Goal: Information Seeking & Learning: Learn about a topic

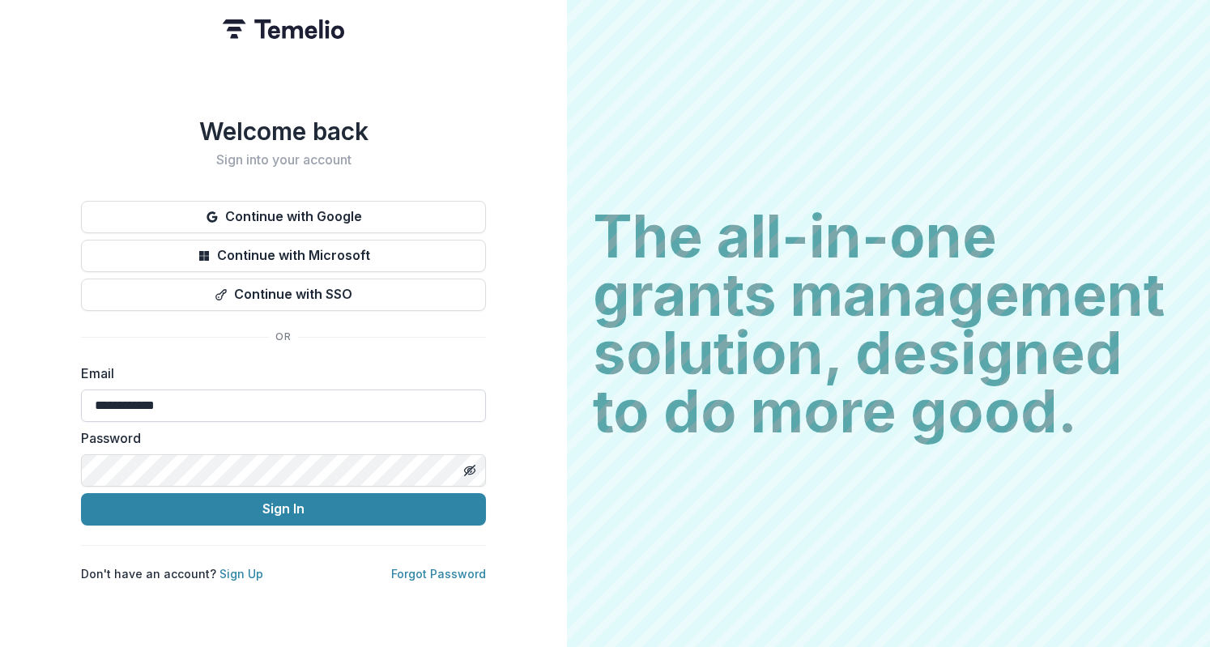
type input "**********"
click at [81, 493] on button "Sign In" at bounding box center [283, 509] width 405 height 32
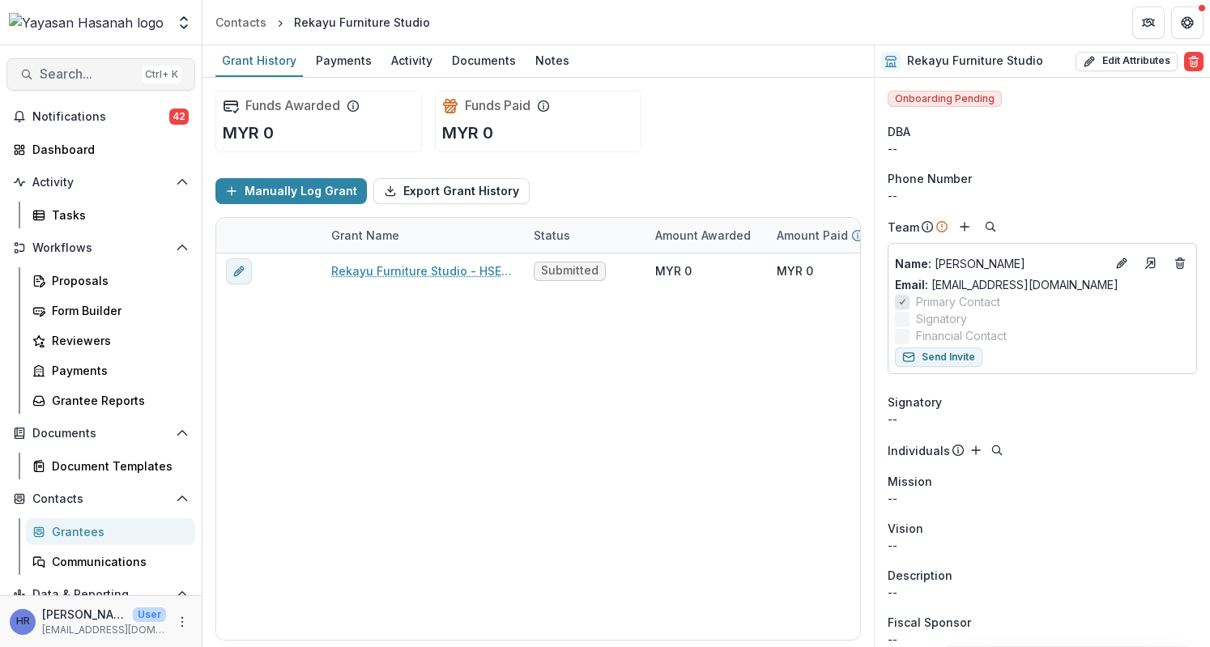
click at [84, 79] on span "Search..." at bounding box center [88, 73] width 96 height 15
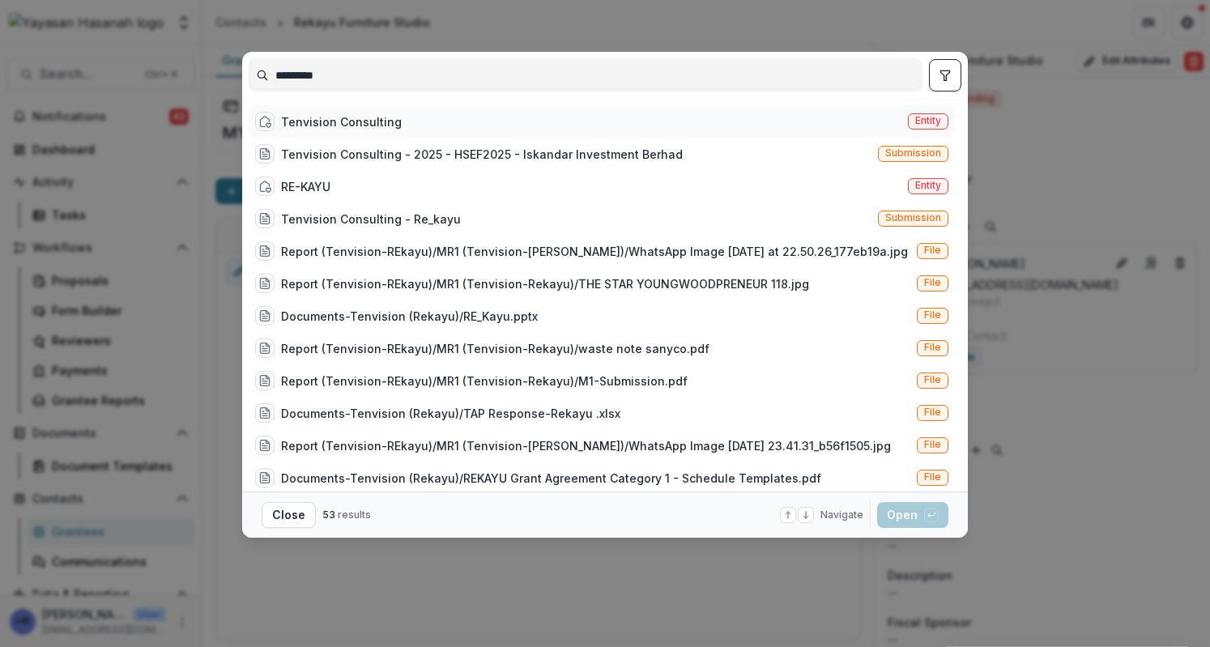
type input "*********"
click at [607, 121] on div "Tenvision Consulting Entity" at bounding box center [602, 121] width 706 height 32
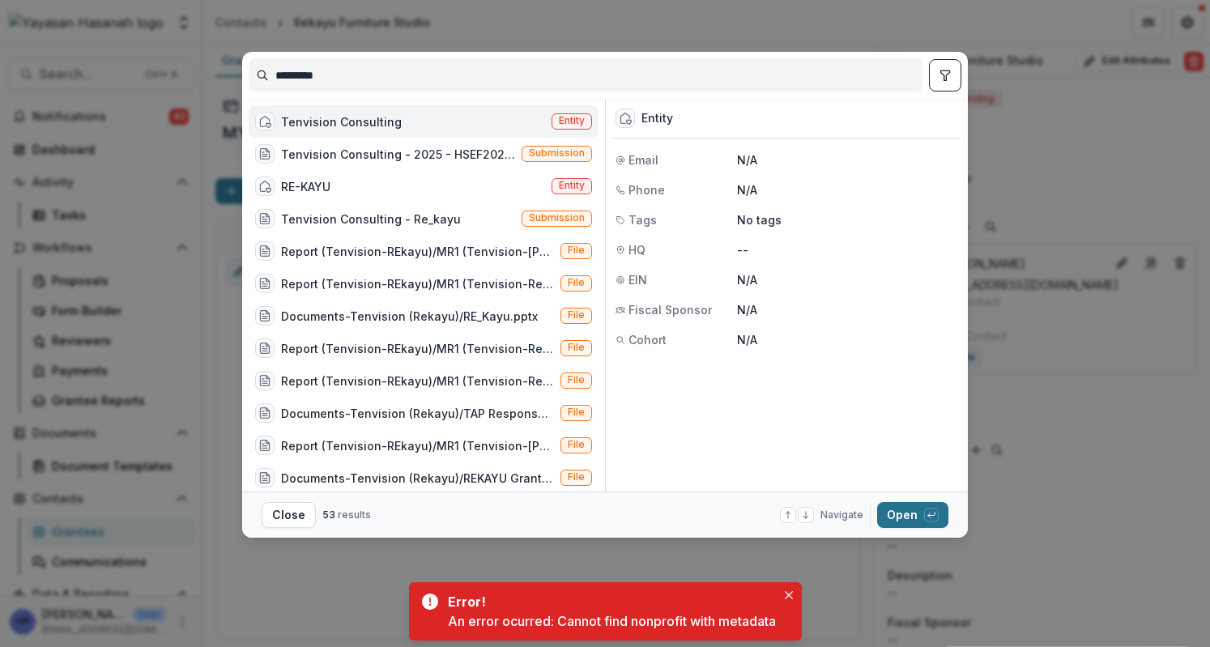
click at [900, 519] on button "Open with enter key" at bounding box center [912, 515] width 71 height 26
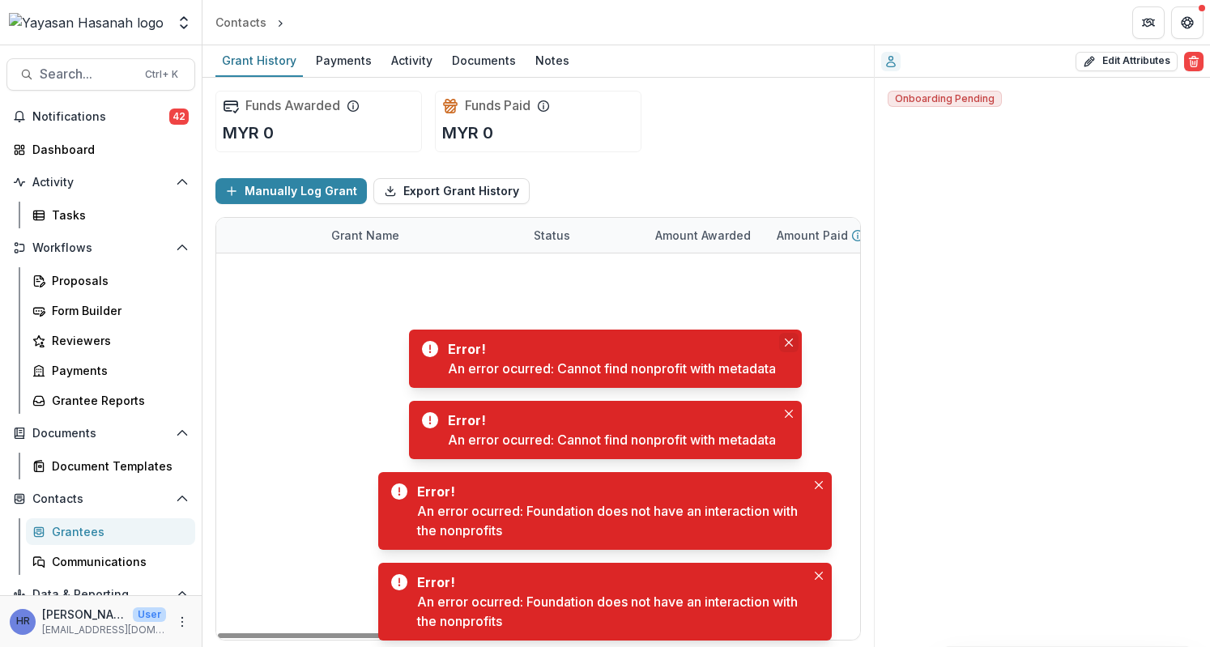
click at [784, 338] on button "Close" at bounding box center [788, 342] width 19 height 19
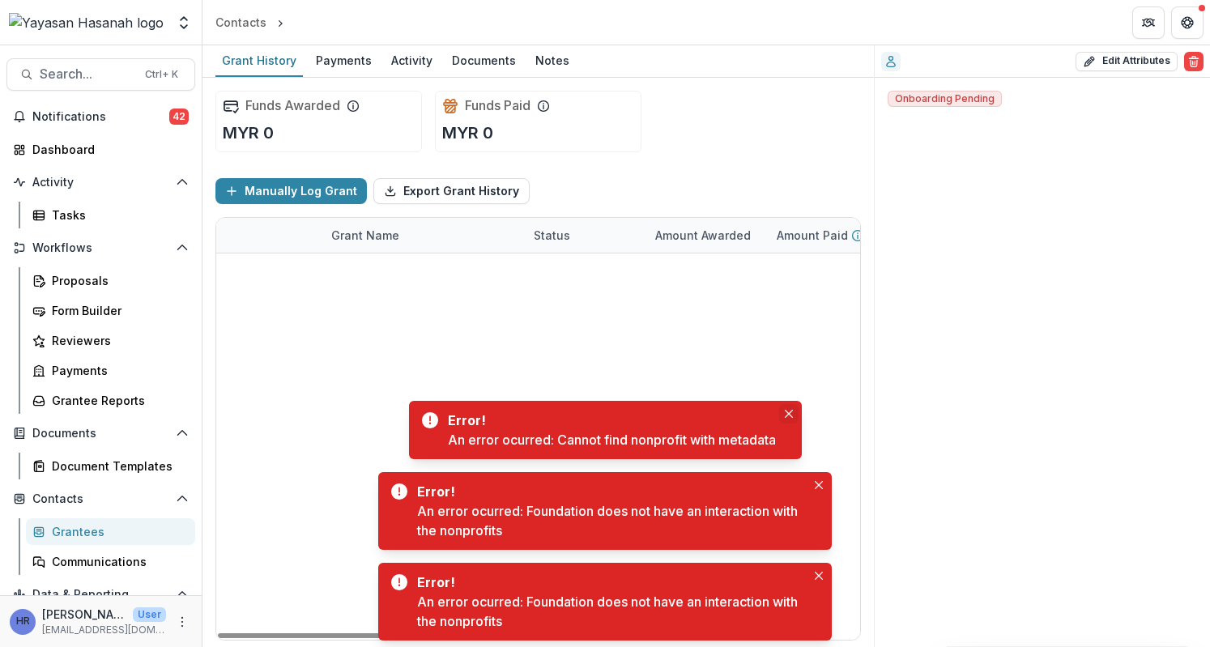
click at [785, 408] on button "Close" at bounding box center [788, 413] width 19 height 19
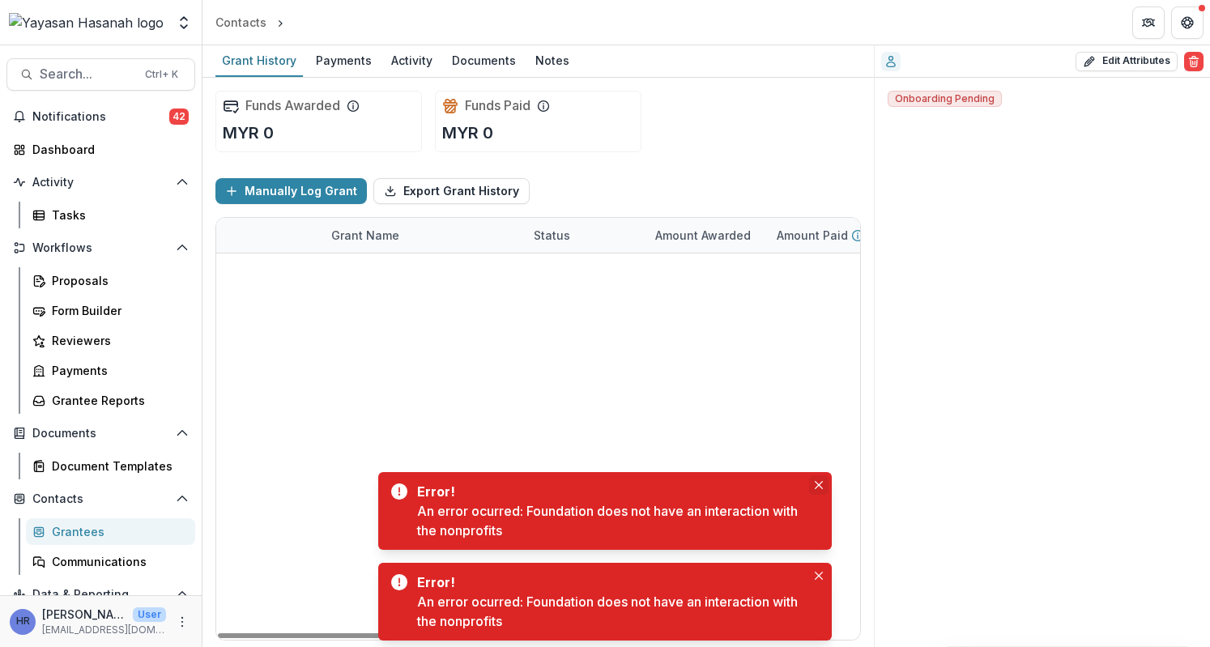
click at [811, 484] on button "Close" at bounding box center [818, 484] width 19 height 19
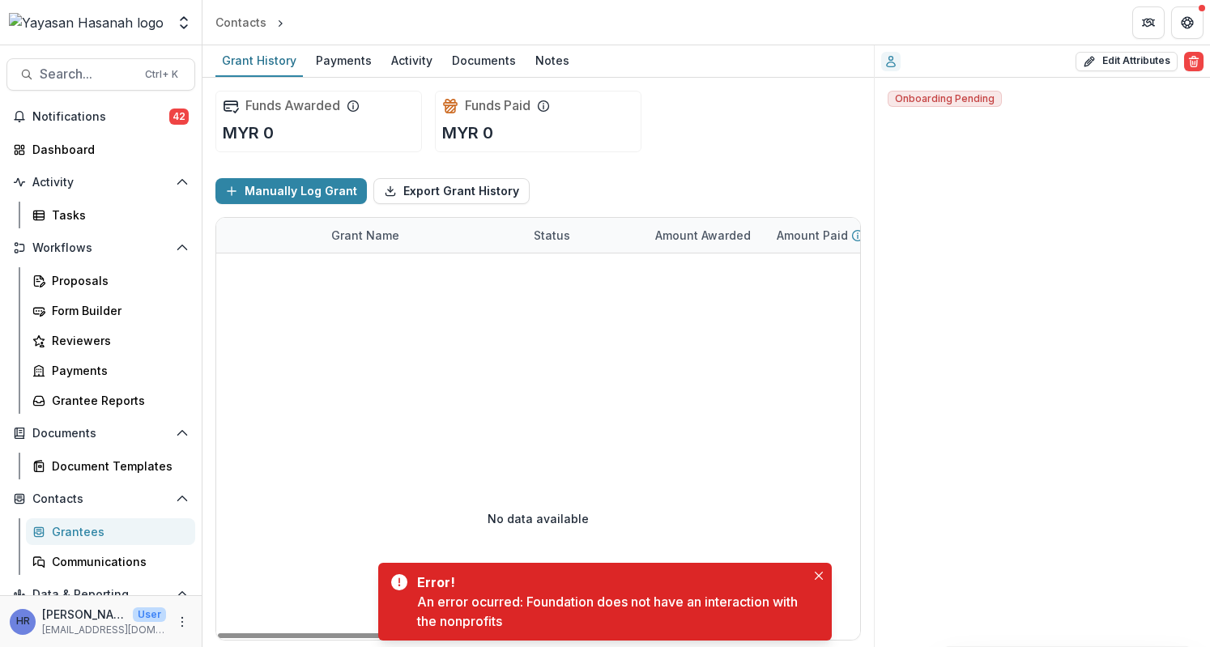
drag, startPoint x: 814, startPoint y: 589, endPoint x: 750, endPoint y: 478, distance: 128.7
click at [815, 589] on div "Error! An error ocurred: Foundation does not have an interaction with the nonpr…" at bounding box center [604, 602] width 453 height 78
click at [79, 66] on span "Search..." at bounding box center [88, 73] width 96 height 15
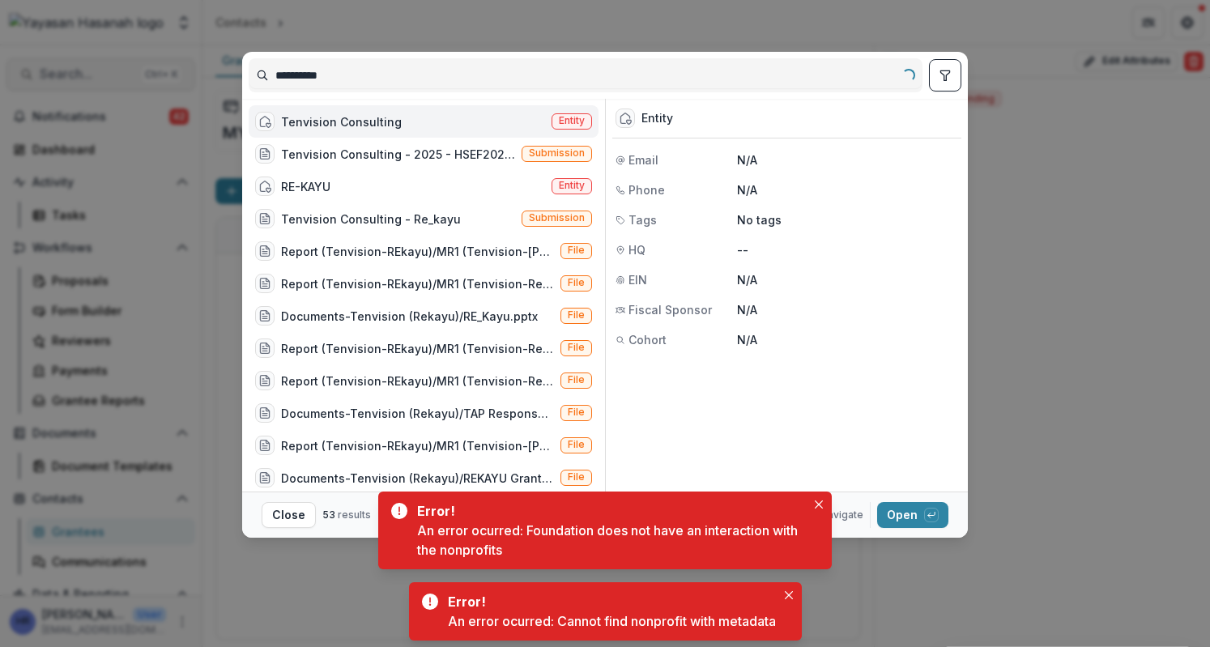
type input "*********"
click at [336, 122] on div "Tenvision Consulting" at bounding box center [341, 121] width 121 height 17
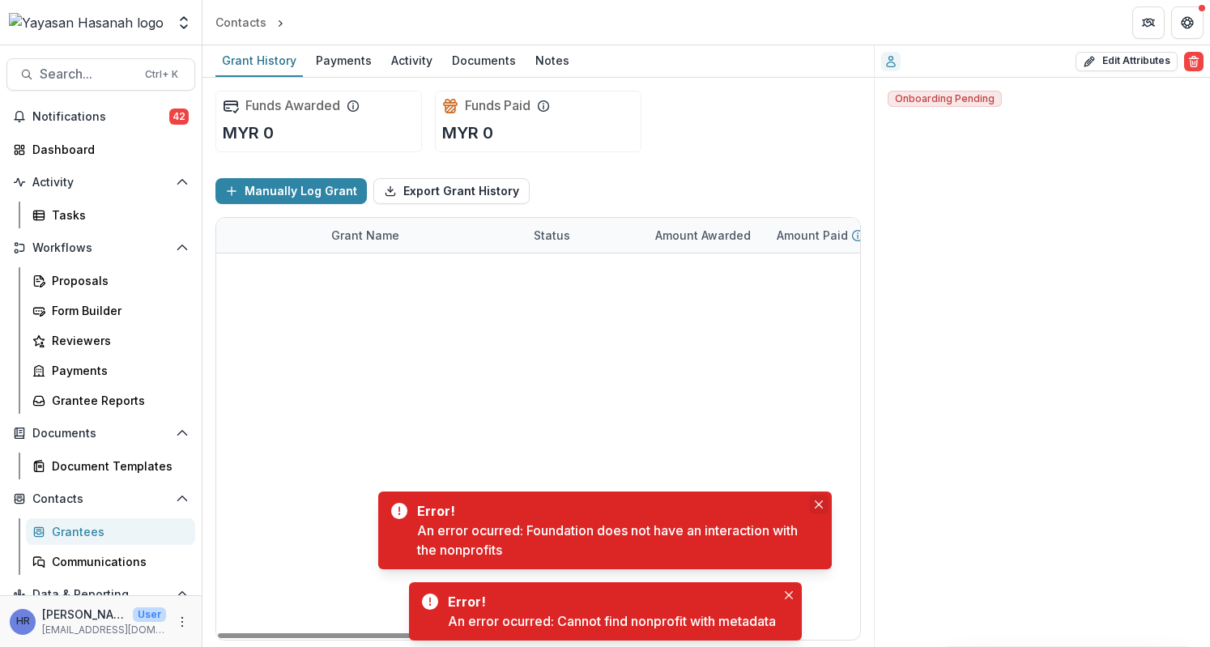
click at [827, 503] on button "Close" at bounding box center [818, 504] width 19 height 19
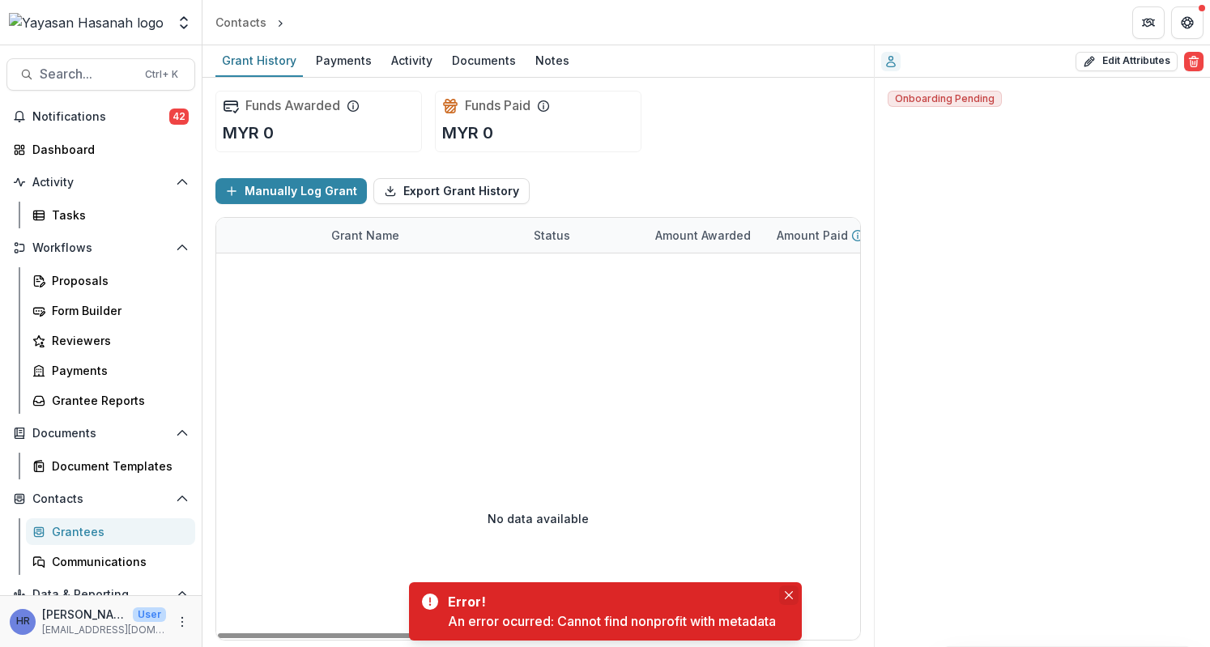
click at [790, 598] on icon "Close" at bounding box center [789, 595] width 8 height 8
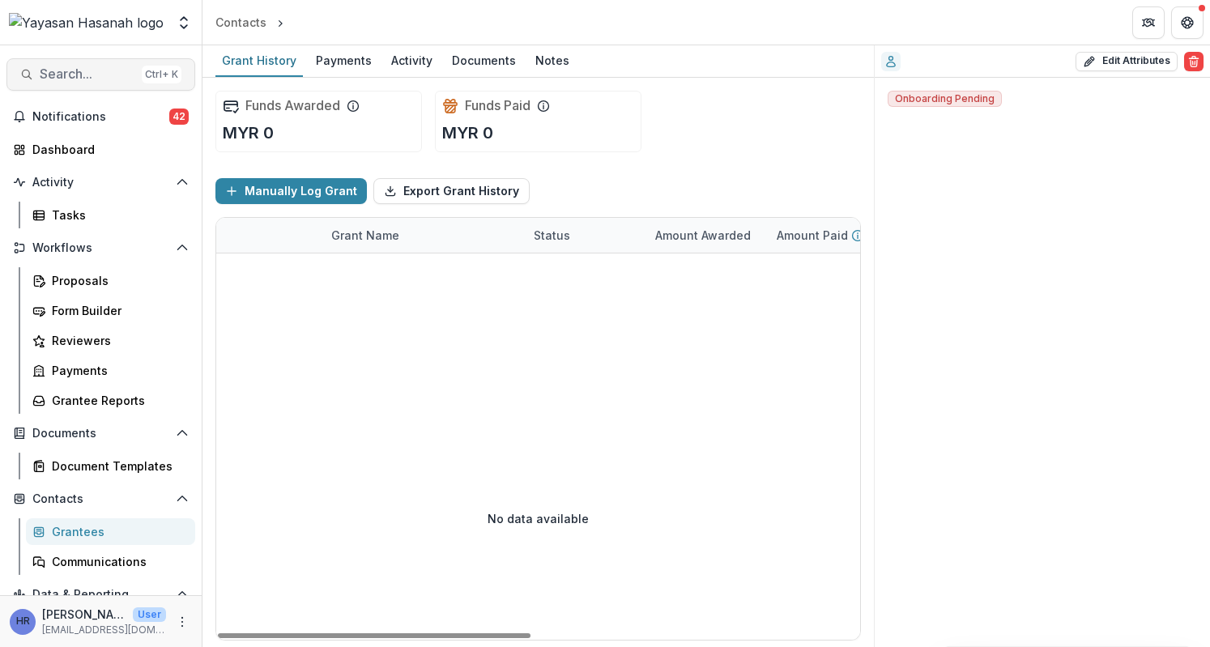
click at [102, 80] on span "Search..." at bounding box center [88, 73] width 96 height 15
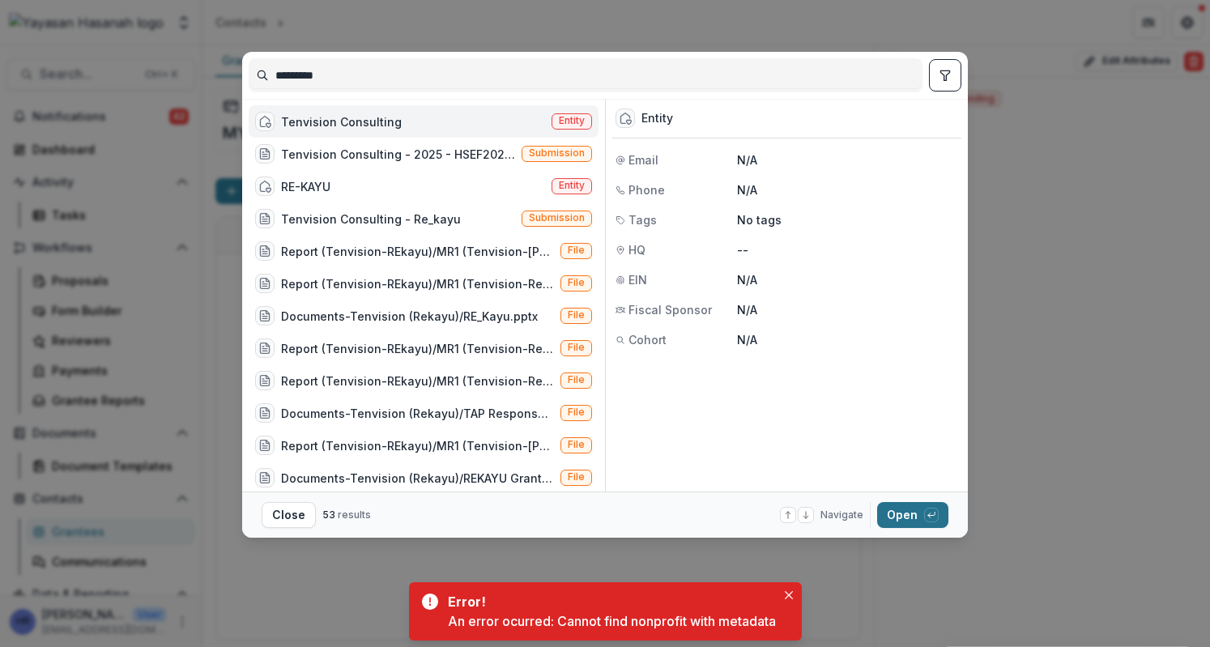
click at [905, 521] on button "Open with enter key" at bounding box center [912, 515] width 71 height 26
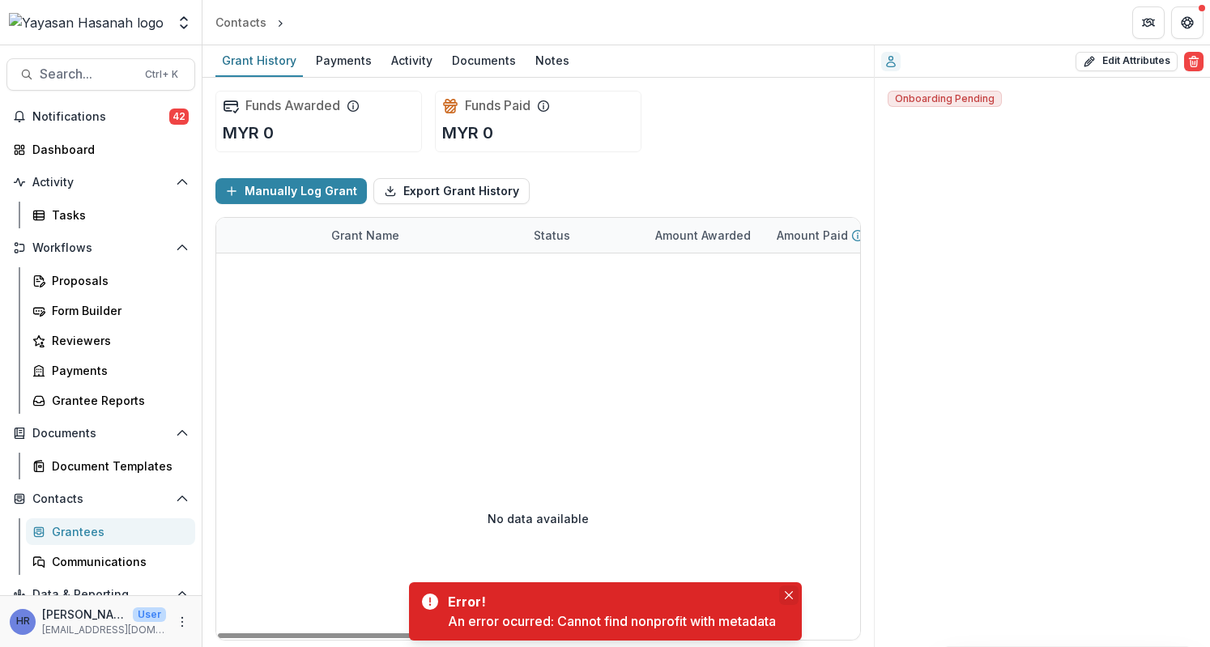
click at [793, 590] on button "Close" at bounding box center [788, 594] width 19 height 19
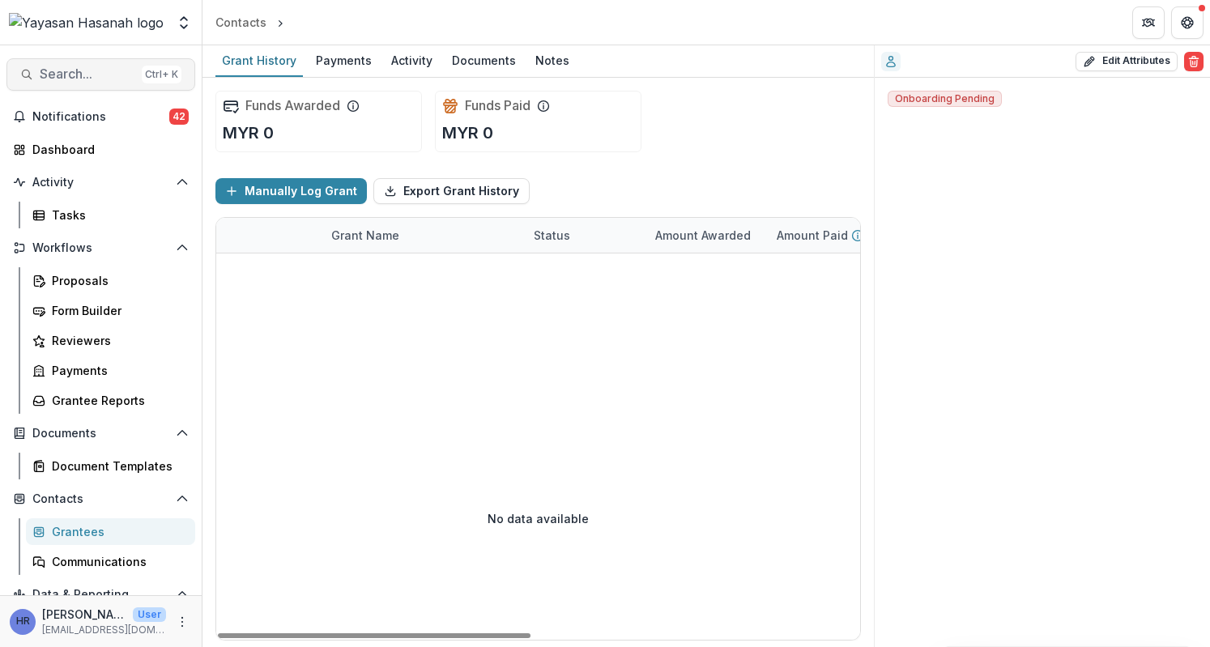
click at [71, 64] on button "Search... Ctrl + K" at bounding box center [100, 74] width 189 height 32
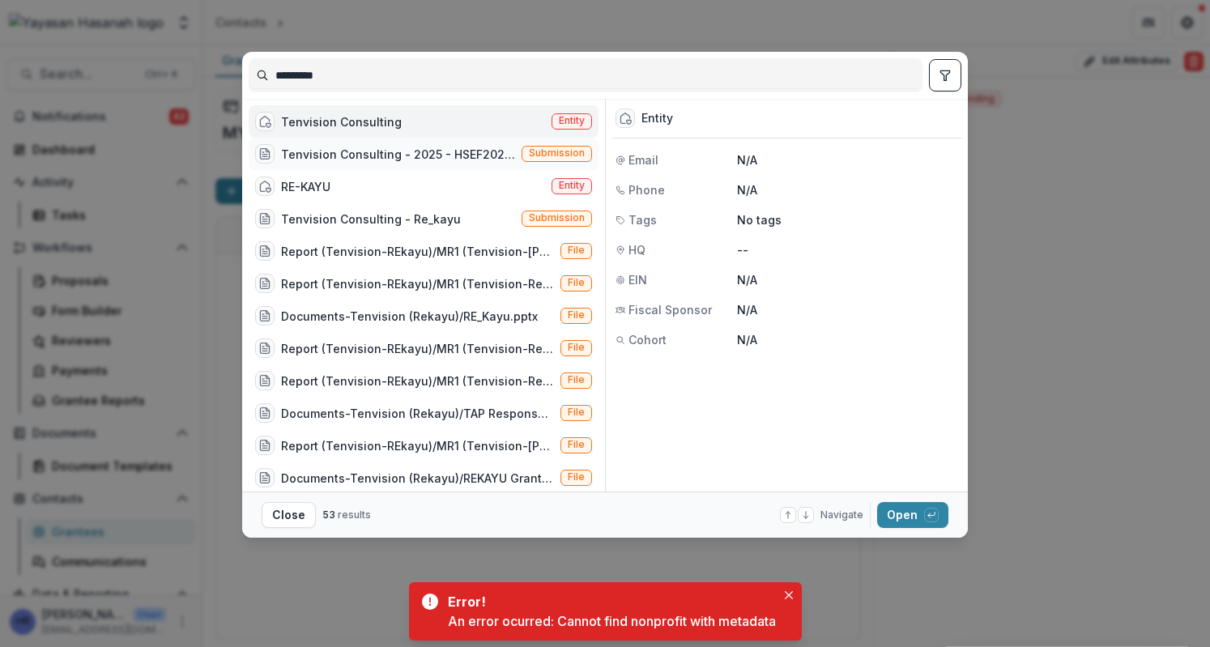
click at [463, 158] on div "Tenvision Consulting - 2025 - HSEF2025 - Iskandar Investment Berhad" at bounding box center [398, 154] width 234 height 17
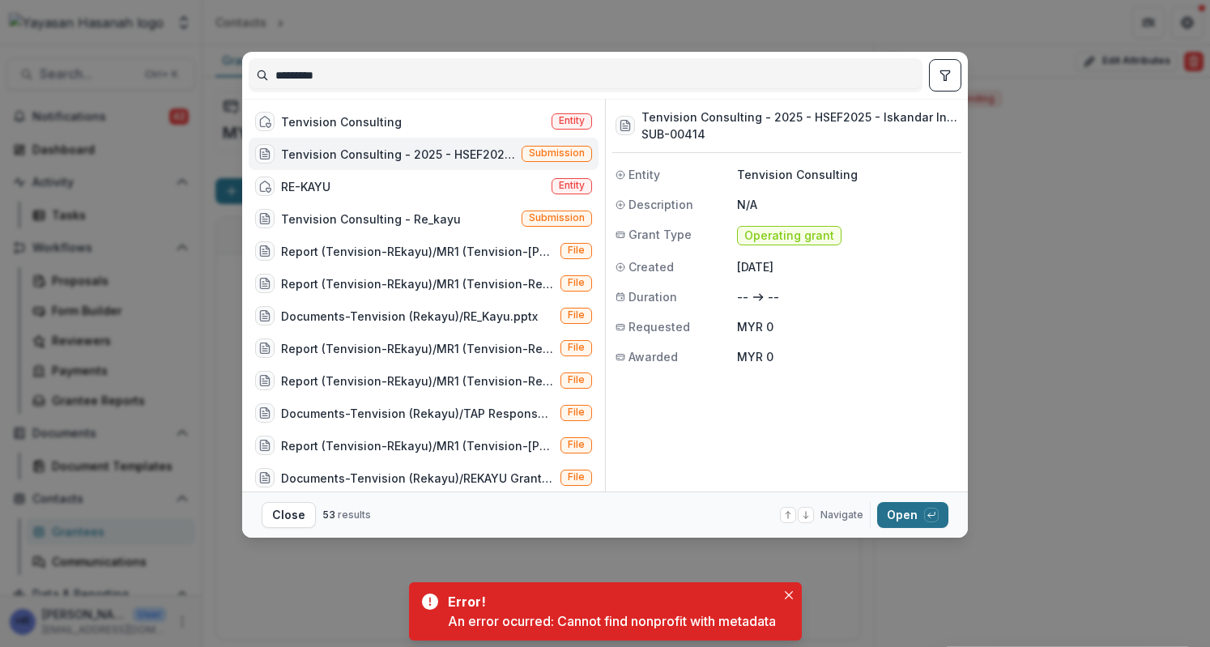
click at [910, 519] on button "Open with enter key" at bounding box center [912, 515] width 71 height 26
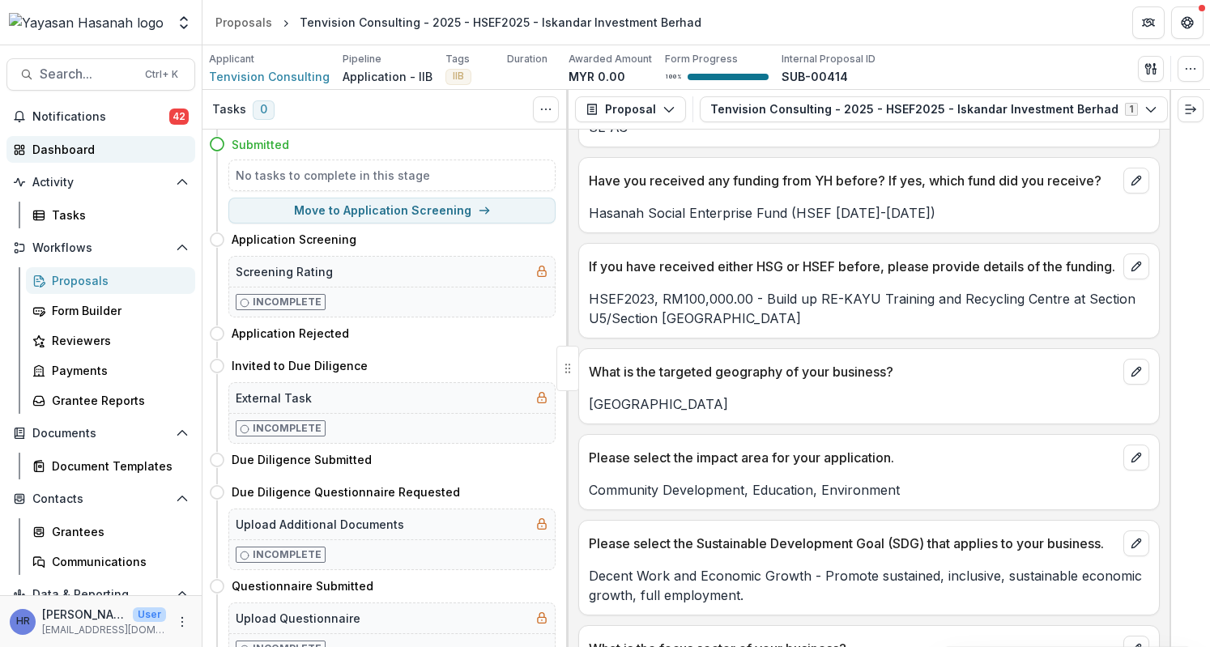
click at [88, 155] on div "Dashboard" at bounding box center [107, 149] width 150 height 17
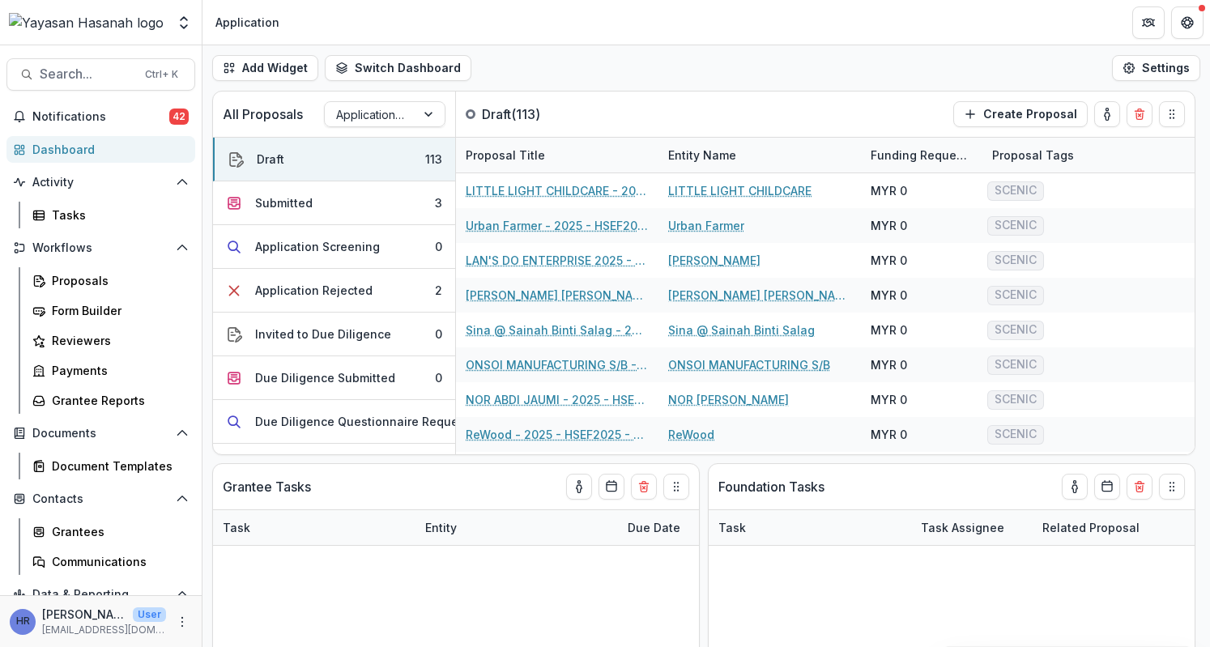
click at [96, 200] on div "Activity Tasks" at bounding box center [101, 198] width 202 height 59
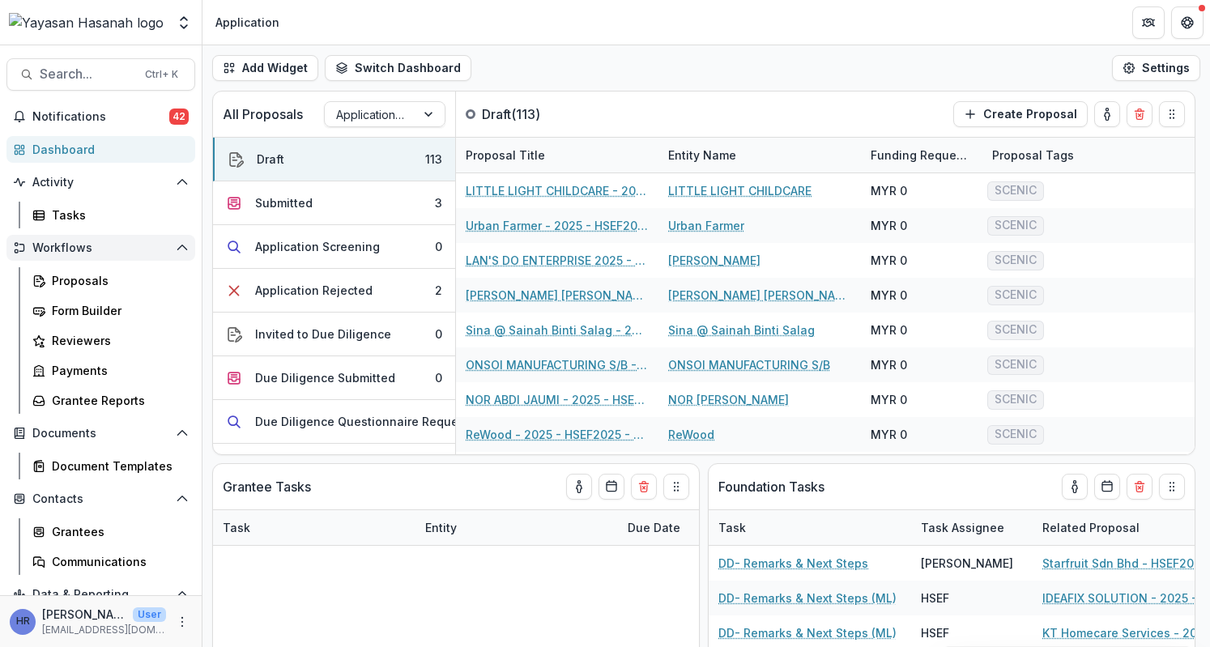
click at [99, 249] on span "Workflows" at bounding box center [100, 248] width 137 height 14
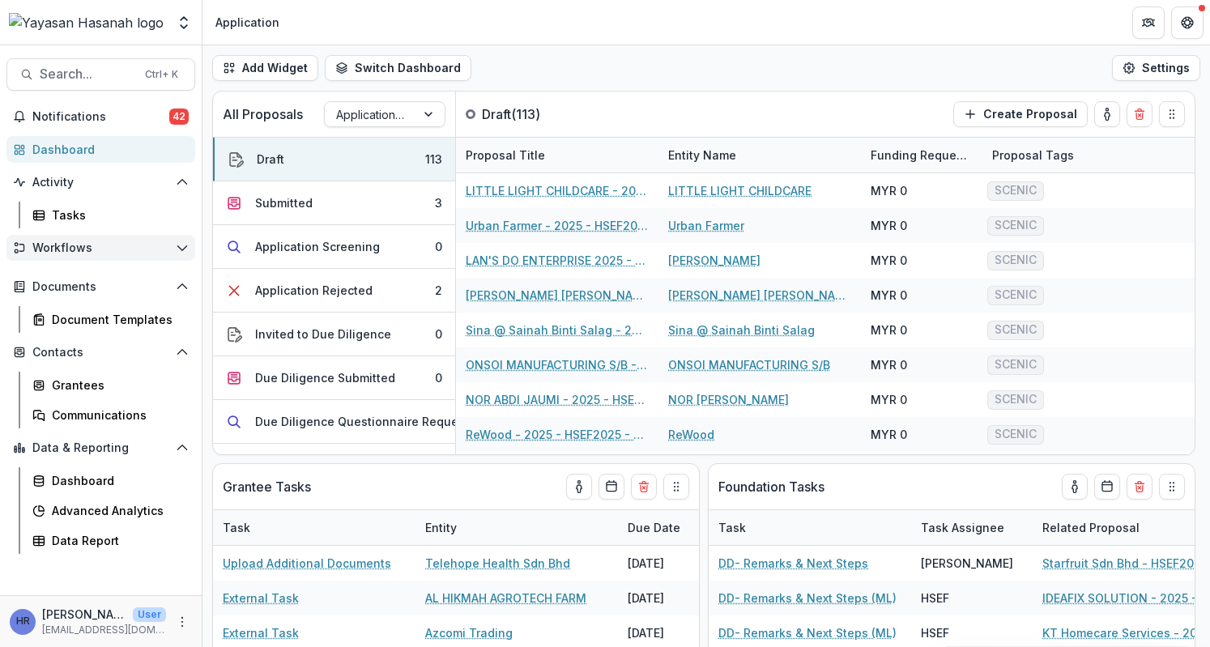
click at [94, 245] on span "Workflows" at bounding box center [100, 248] width 137 height 14
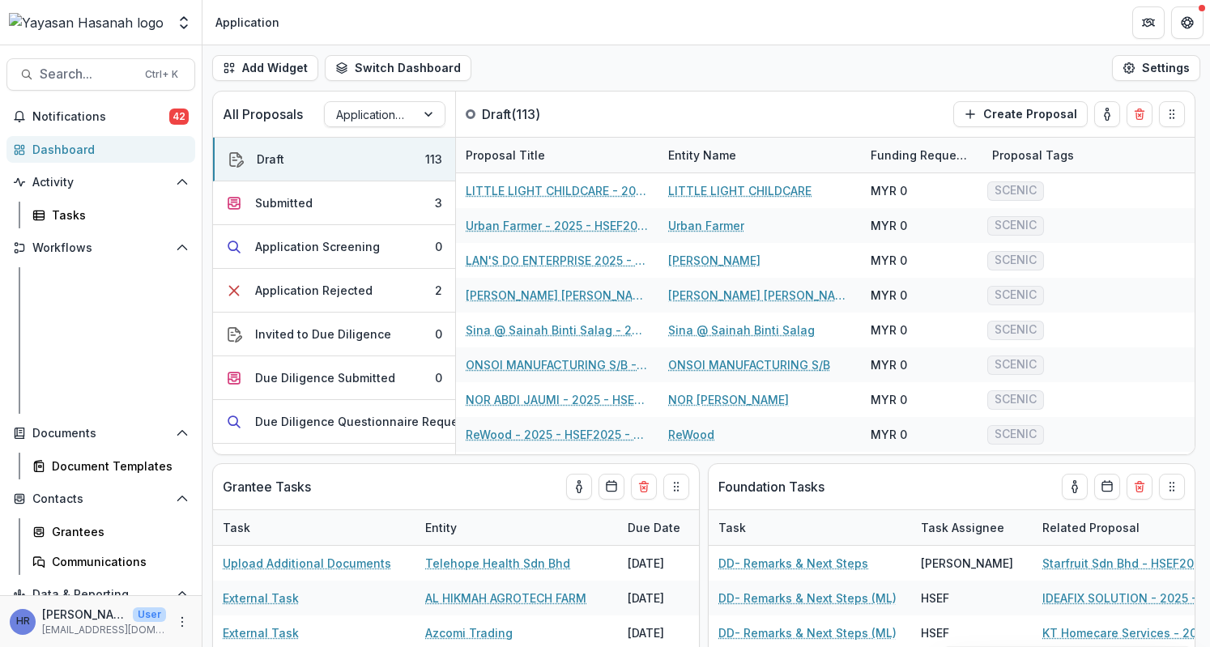
click at [100, 284] on div "Proposals" at bounding box center [117, 280] width 130 height 17
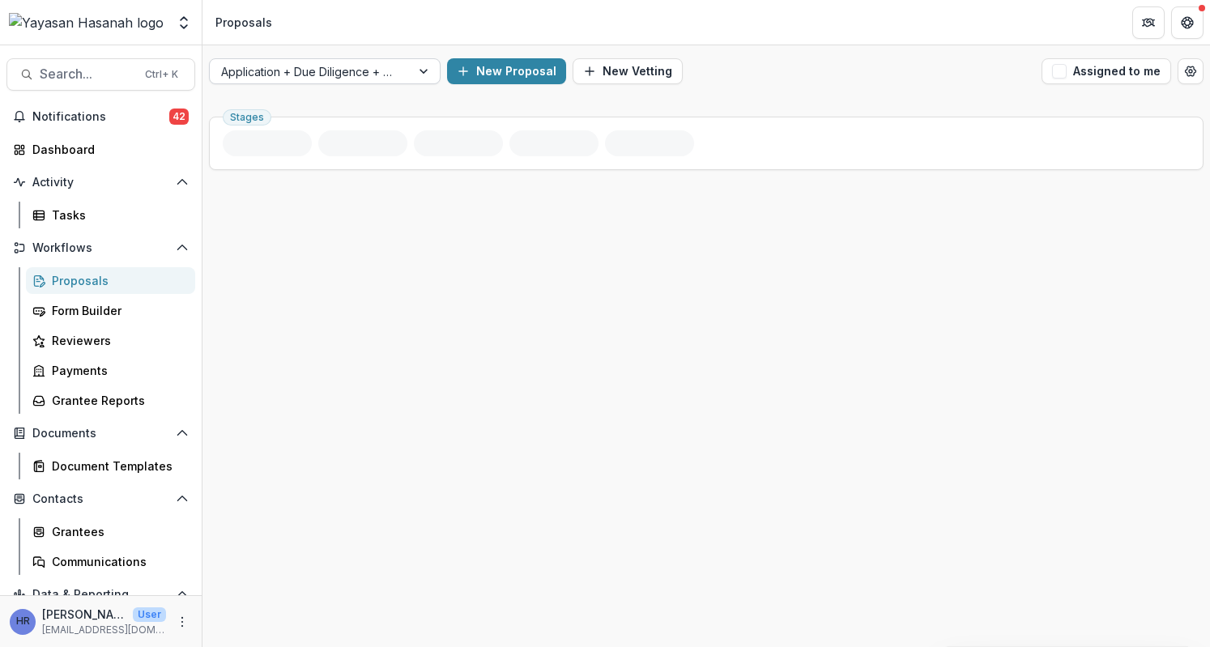
click at [325, 75] on div at bounding box center [310, 72] width 178 height 20
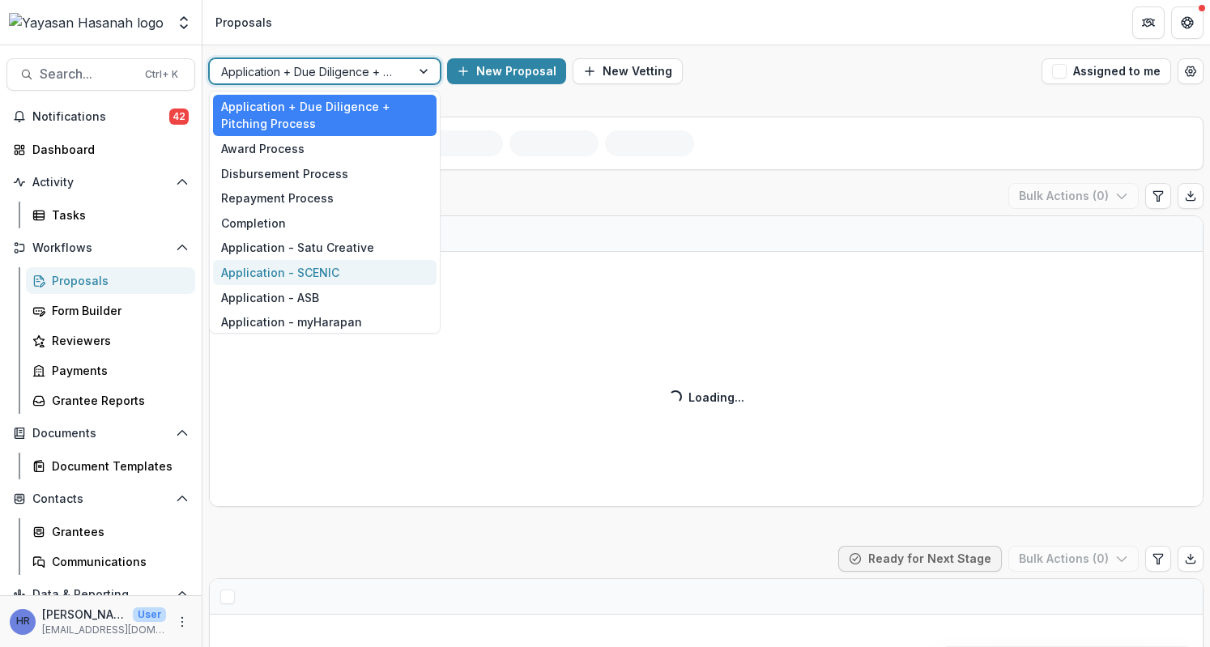
click at [346, 270] on div "Application - SCENIC" at bounding box center [324, 272] width 223 height 25
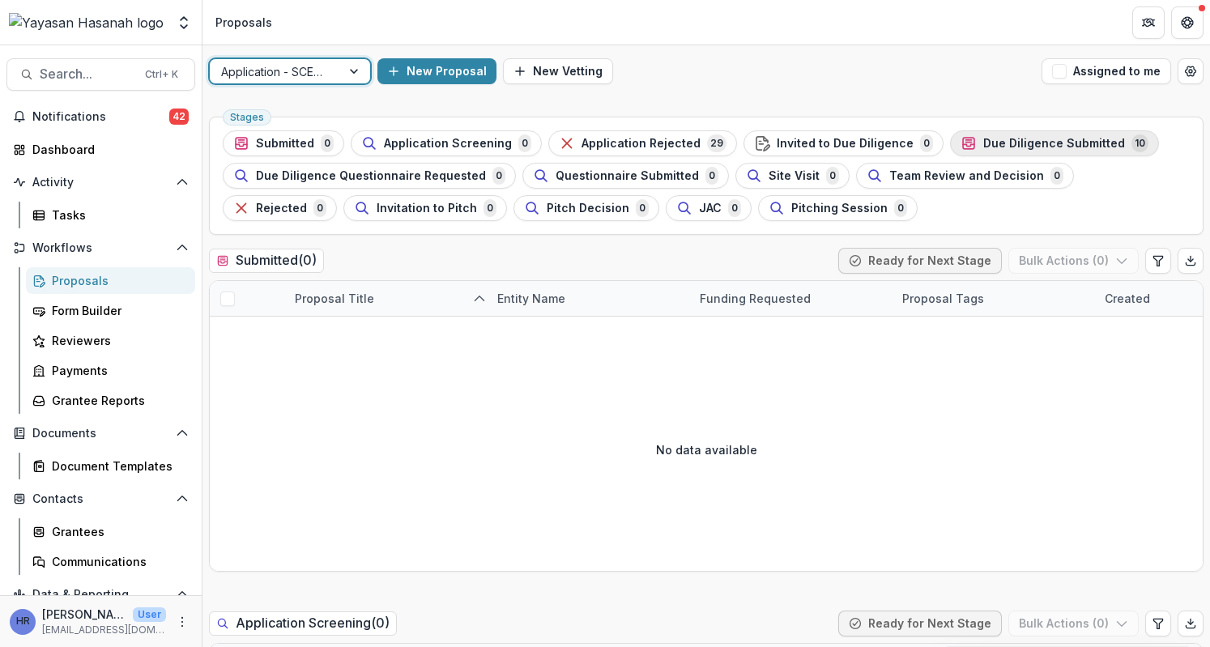
click at [1023, 129] on div "Stages Submitted 0 Application Screening 0 Application Rejected 29 Invited to D…" at bounding box center [706, 176] width 994 height 118
click at [1026, 134] on div "Due Diligence Submitted 10" at bounding box center [1054, 143] width 188 height 18
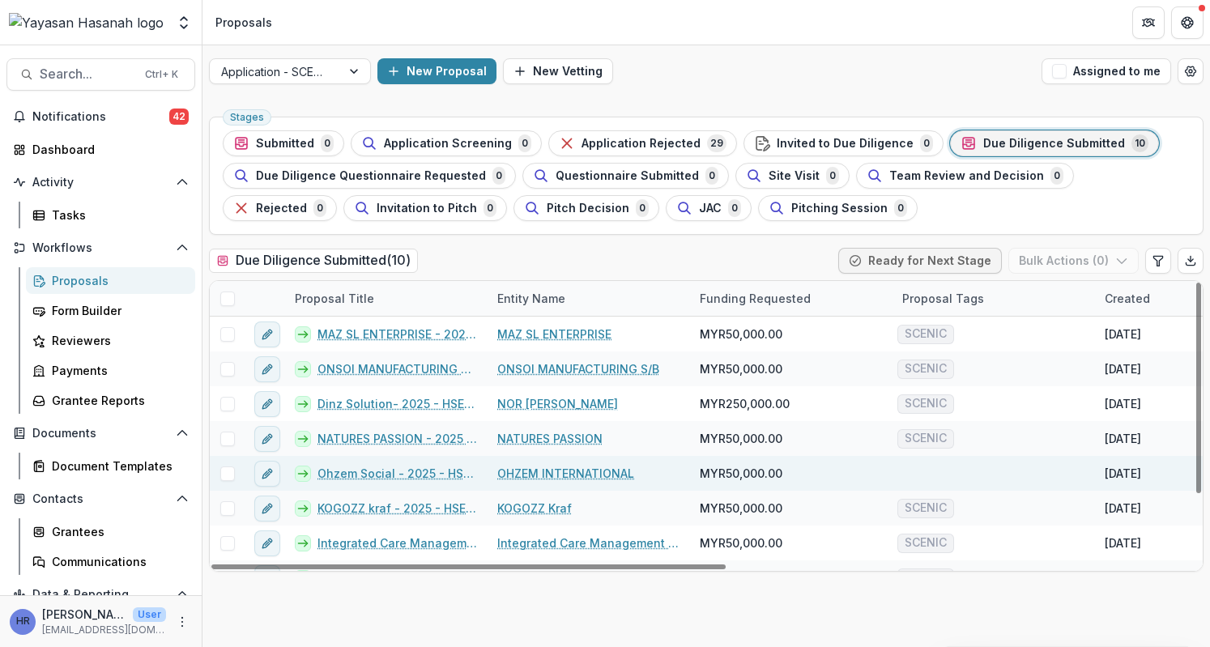
scroll to position [81, 0]
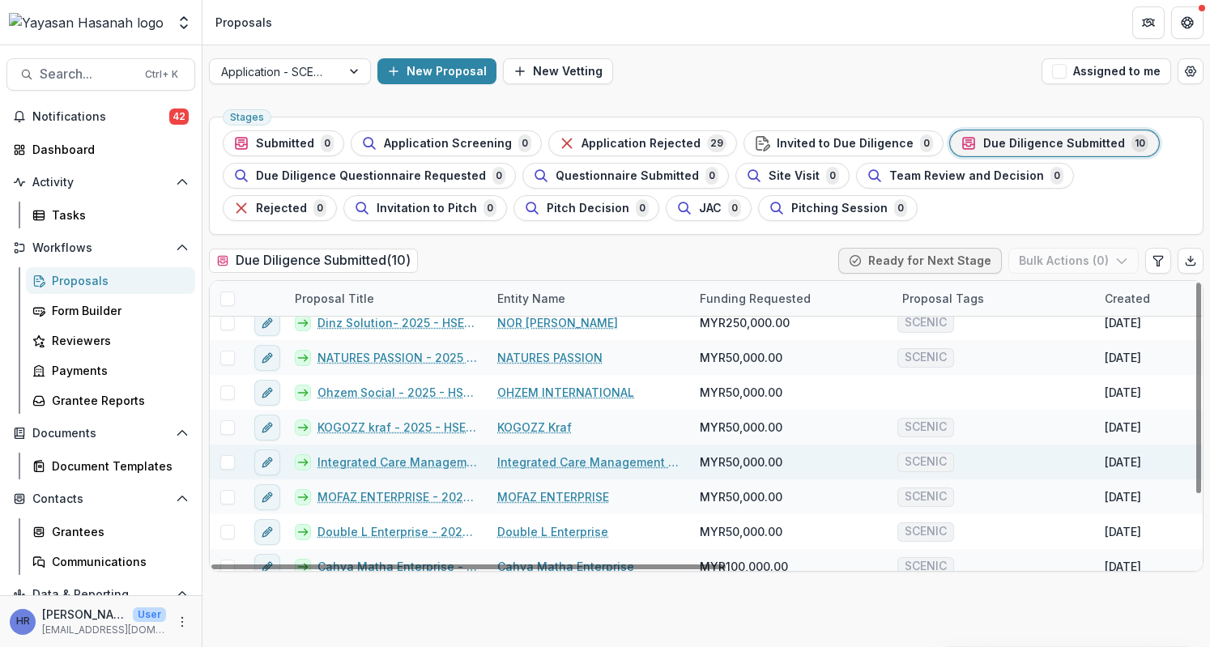
click at [397, 458] on link "Integrated Care Management Sdn Bhd - 2025 - HSEF2025 - SCENIC" at bounding box center [397, 461] width 160 height 17
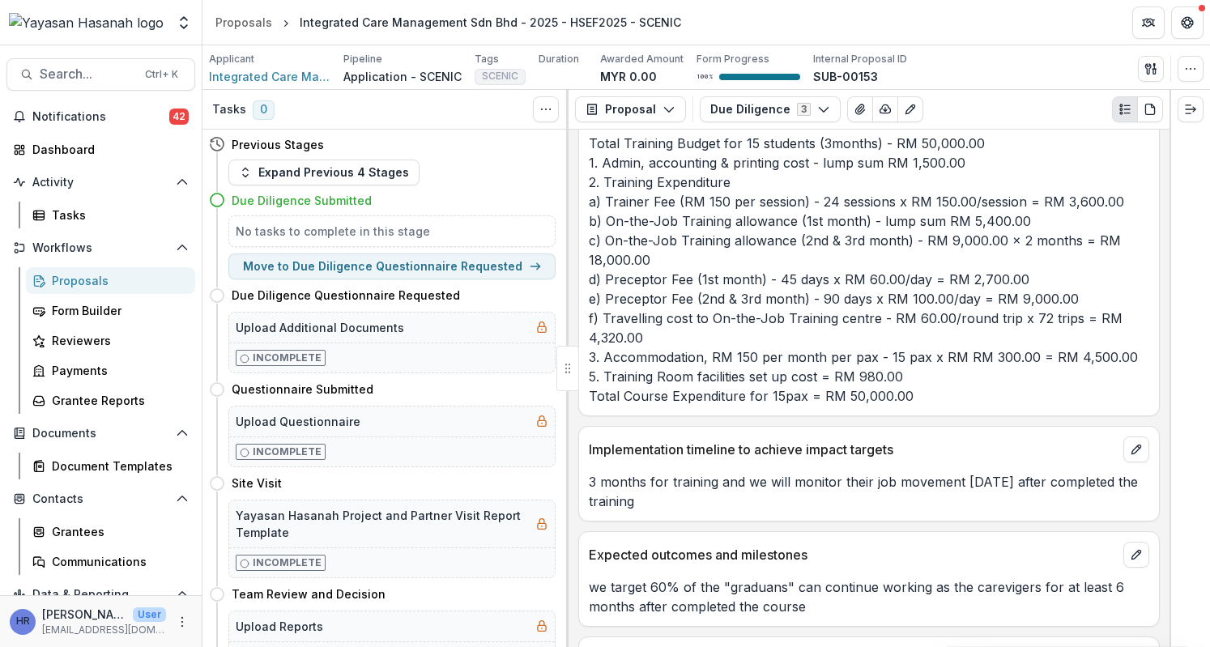
scroll to position [6639, 0]
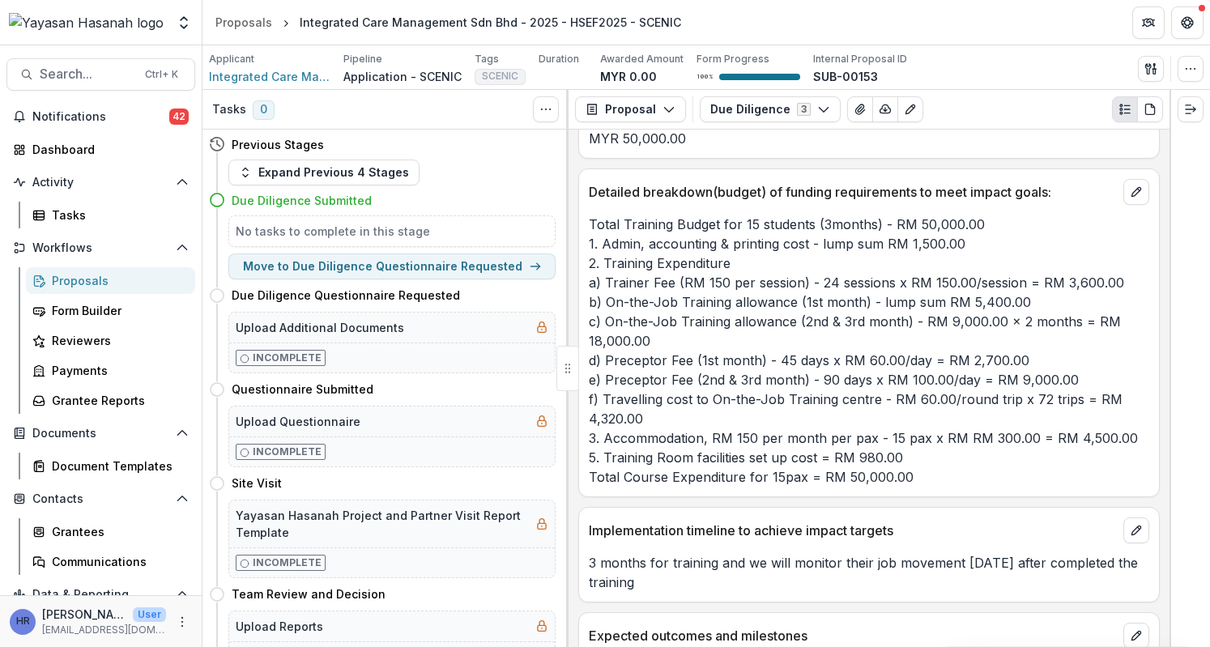
drag, startPoint x: 937, startPoint y: 485, endPoint x: 588, endPoint y: 239, distance: 427.0
click at [589, 239] on p "Total Training Budget for 15 students (3months) - RM 50,000.00 1. Admin, accoun…" at bounding box center [869, 351] width 560 height 272
click at [719, 279] on p "Total Training Budget for 15 students (3months) - RM 50,000.00 1. Admin, accoun…" at bounding box center [869, 351] width 560 height 272
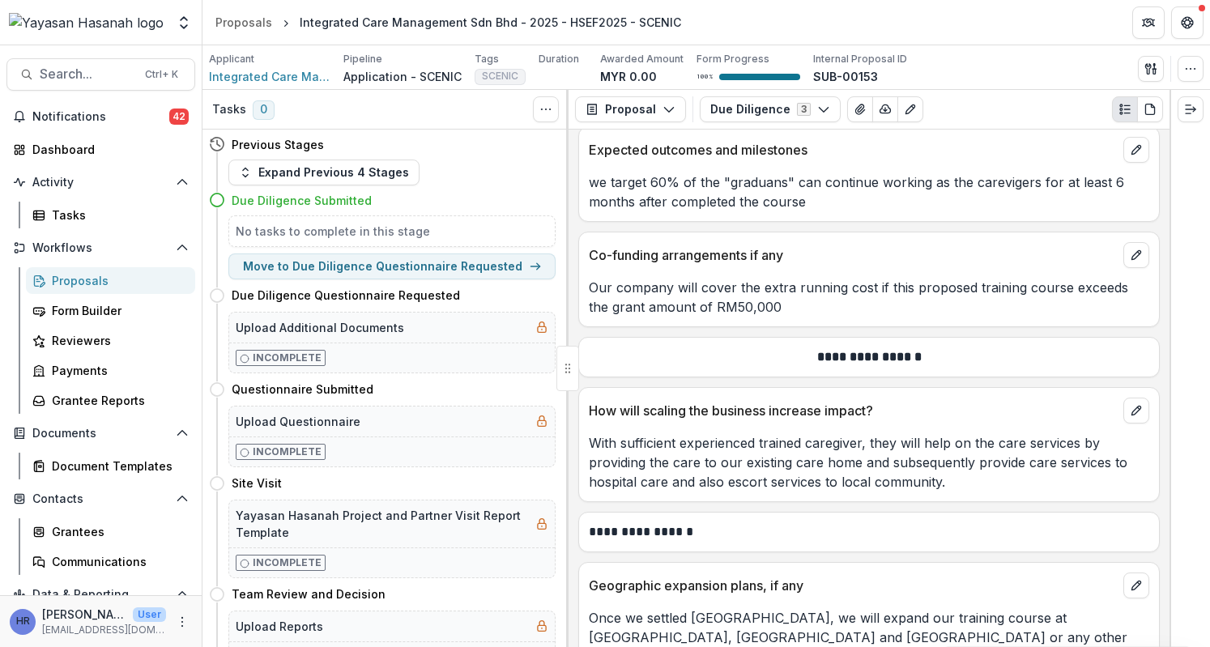
scroll to position [7206, 0]
